Goal: Find specific fact: Find specific fact

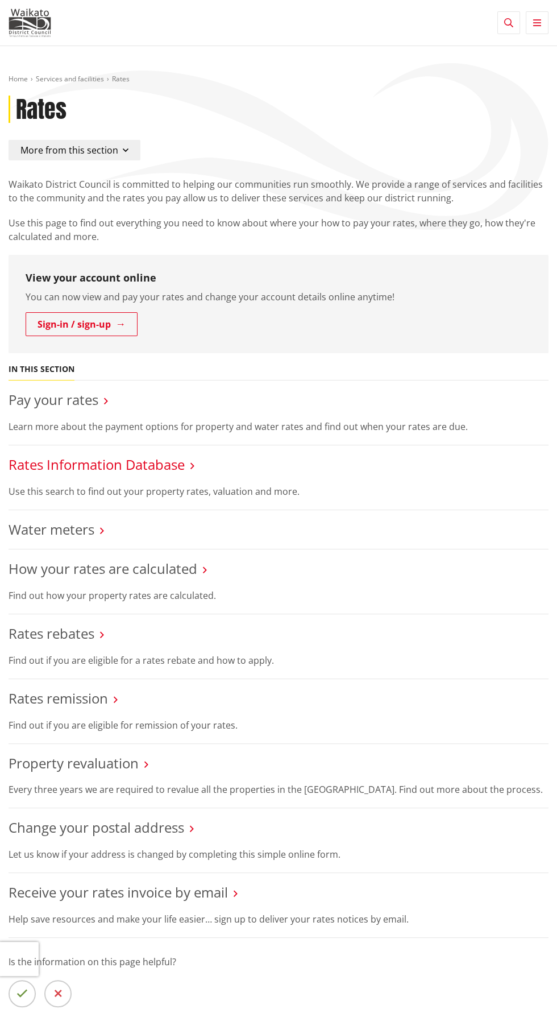
click at [61, 462] on link "Rates Information Database" at bounding box center [97, 464] width 176 height 19
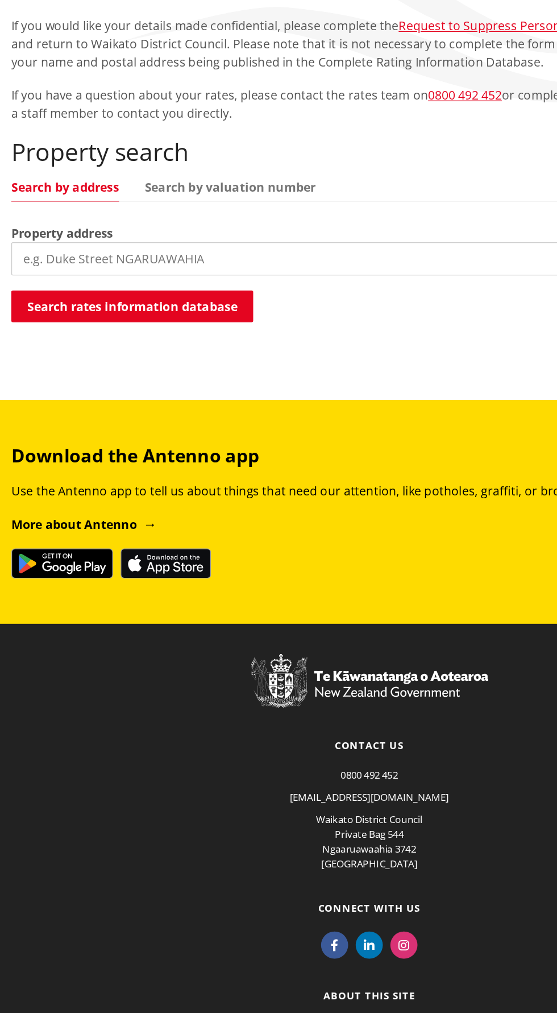
click at [57, 349] on input "search" at bounding box center [279, 347] width 540 height 25
type input "16 rahui"
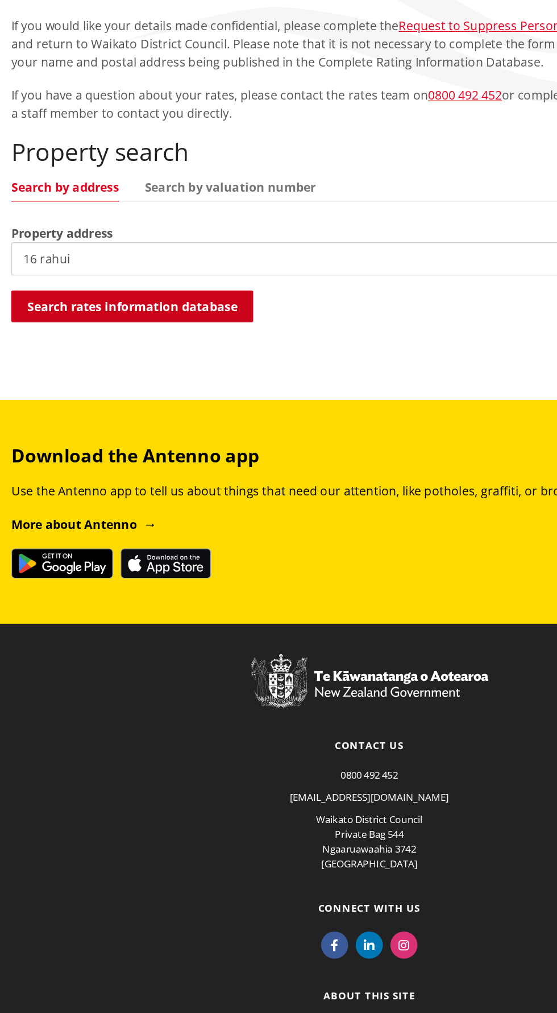
click at [172, 393] on button "Search rates information database" at bounding box center [100, 383] width 183 height 24
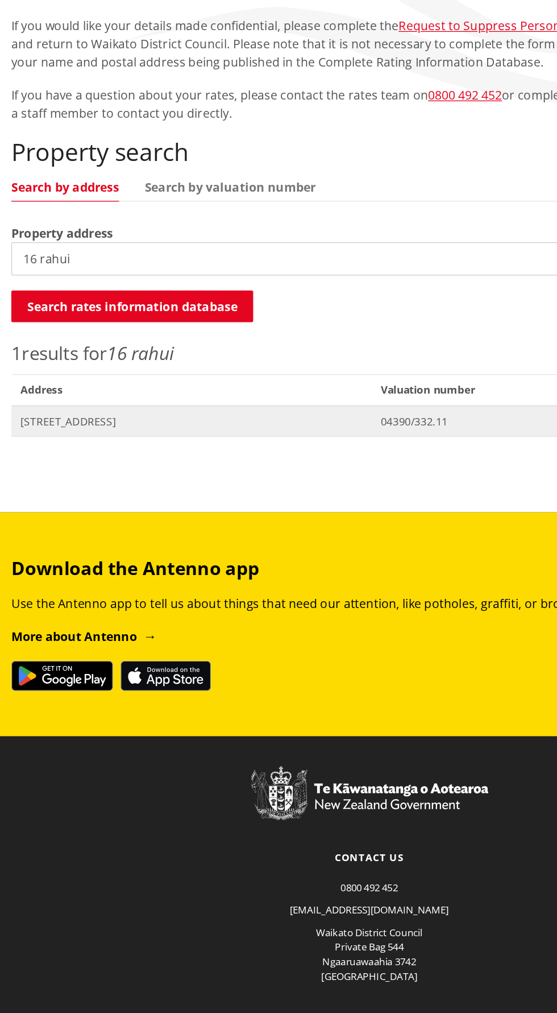
click at [274, 470] on span "[STREET_ADDRESS]" at bounding box center [144, 470] width 258 height 11
